Goal: Find contact information: Find contact information

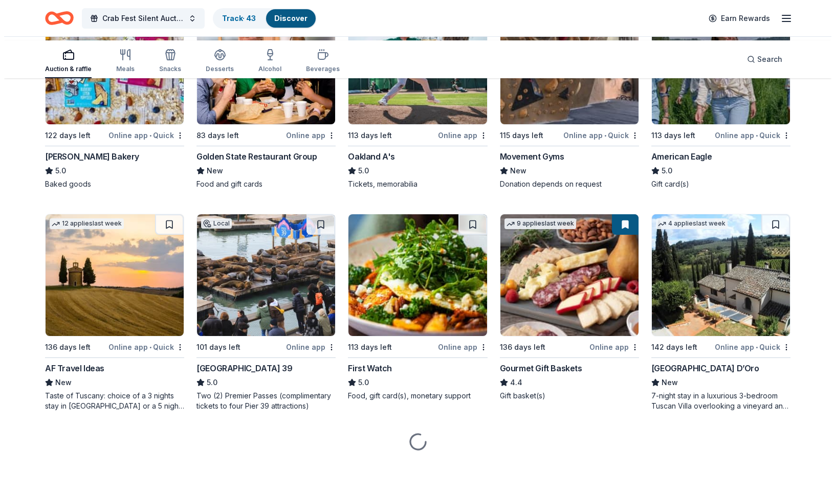
scroll to position [1848, 0]
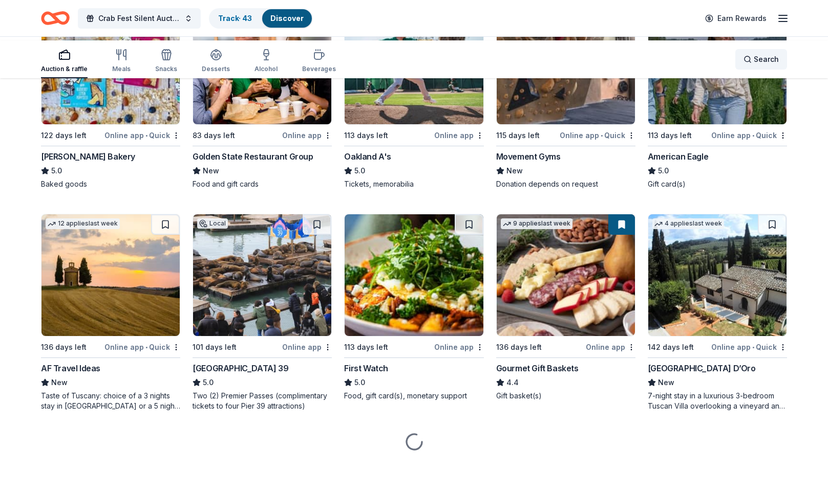
click at [743, 63] on div "Search" at bounding box center [760, 59] width 35 height 12
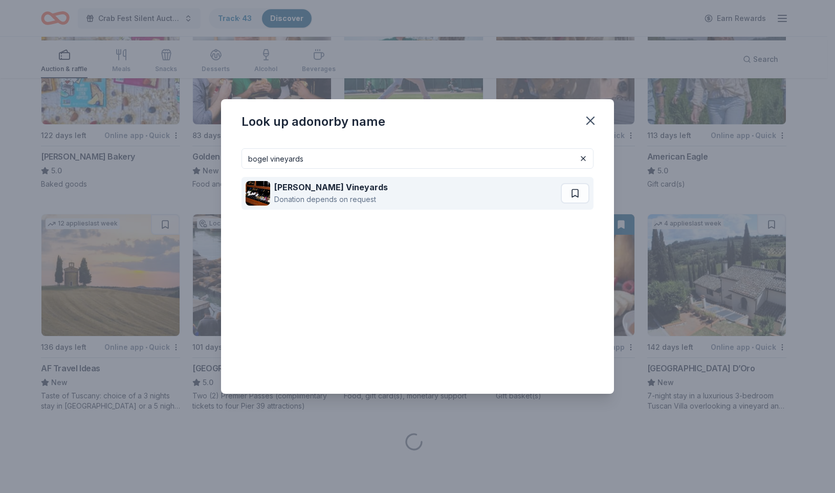
type input "bogel vineyards"
click at [274, 193] on div "Donation depends on request" at bounding box center [331, 199] width 114 height 12
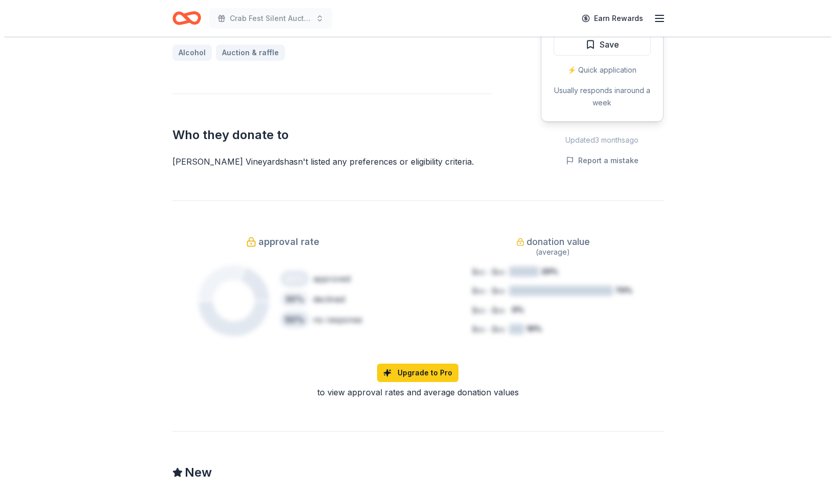
scroll to position [501, 0]
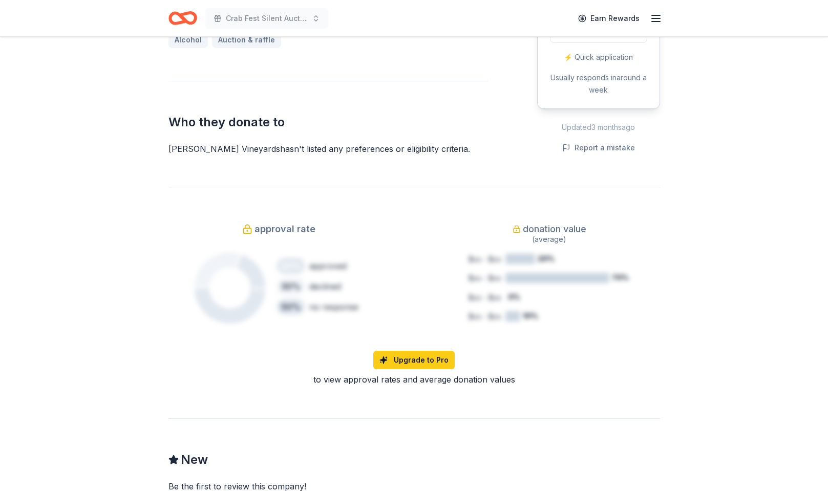
click at [576, 12] on button "Apply" at bounding box center [598, 1] width 97 height 23
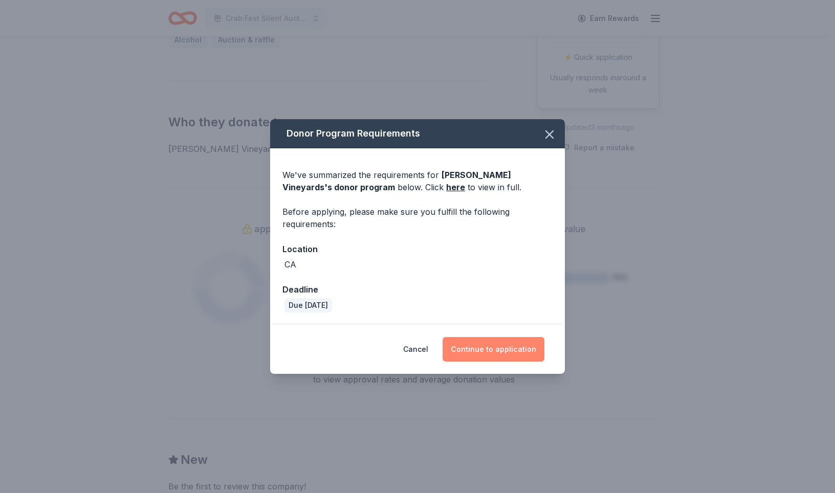
click at [544, 362] on button "Continue to application" at bounding box center [494, 349] width 102 height 25
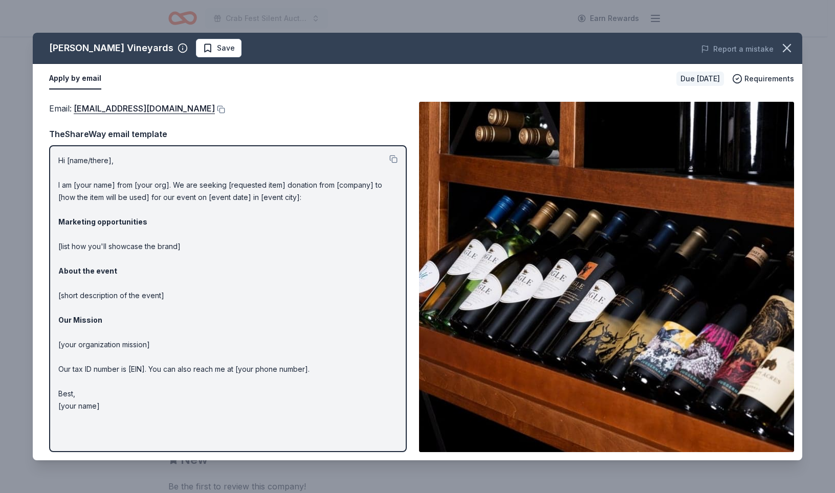
scroll to position [8, 0]
click at [165, 115] on link "donations@boglewinery.com" at bounding box center [144, 108] width 141 height 13
